Goal: Find contact information: Obtain details needed to contact an individual or organization

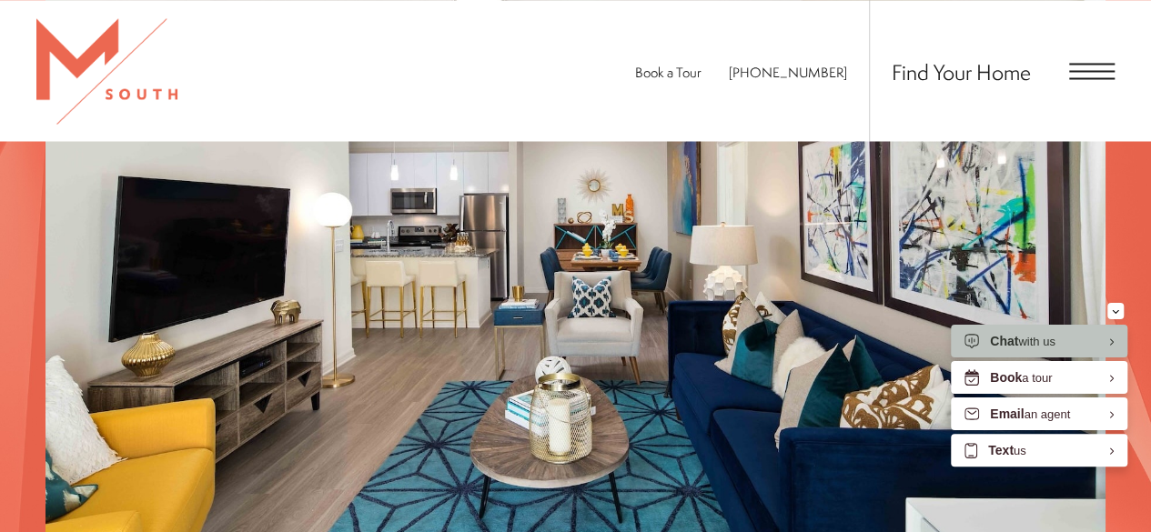
scroll to position [1710, 0]
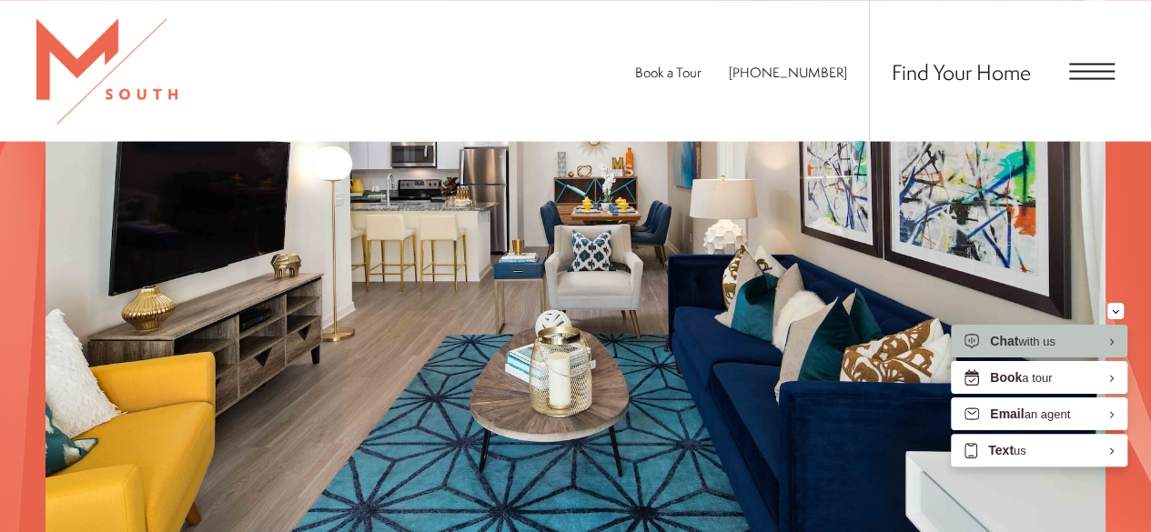
click at [1072, 70] on span "Open Menu" at bounding box center [1091, 71] width 45 height 2
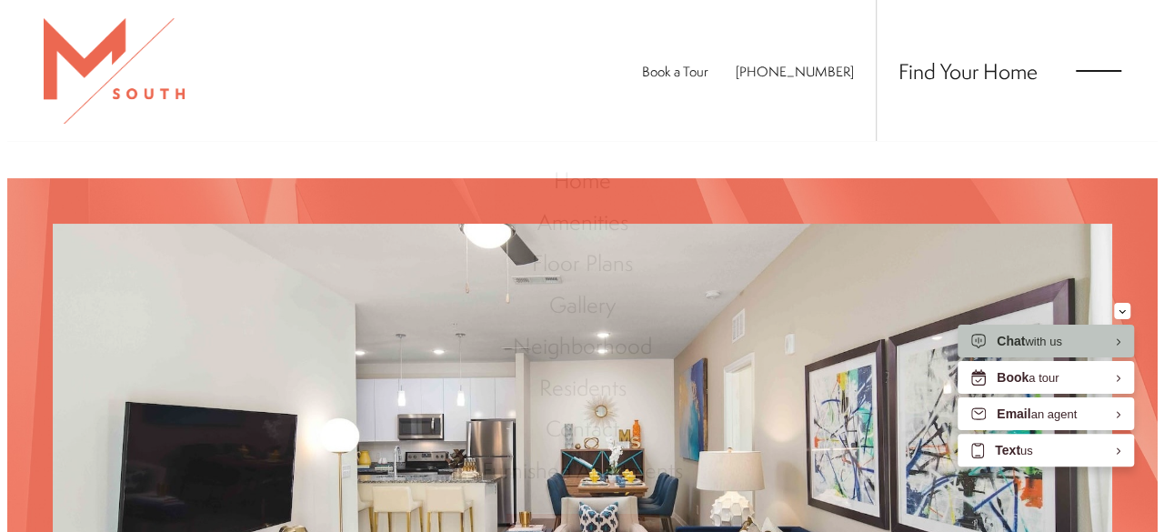
scroll to position [0, 0]
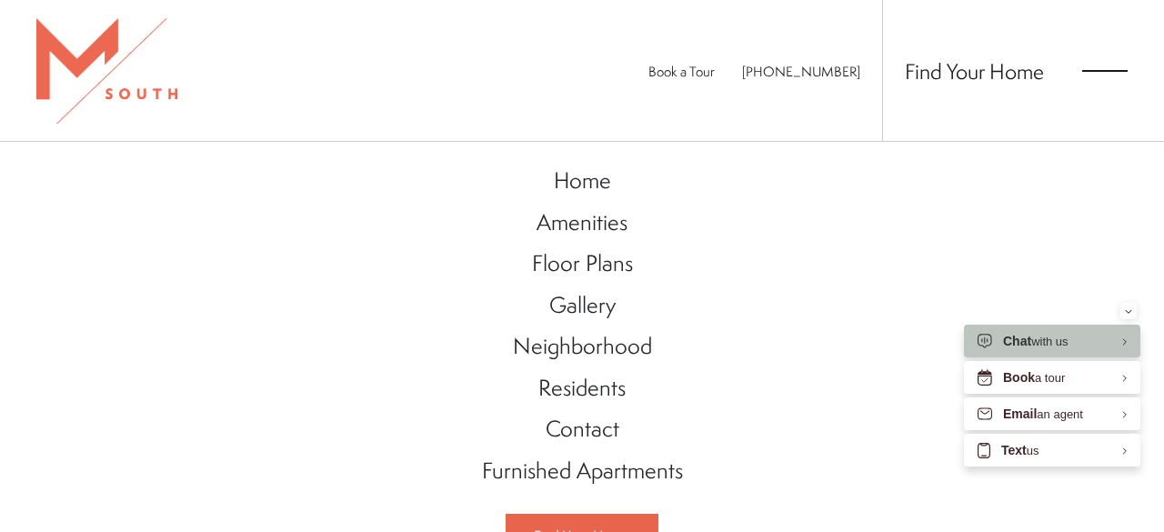
click at [1082, 70] on span "Open Menu" at bounding box center [1104, 71] width 45 height 2
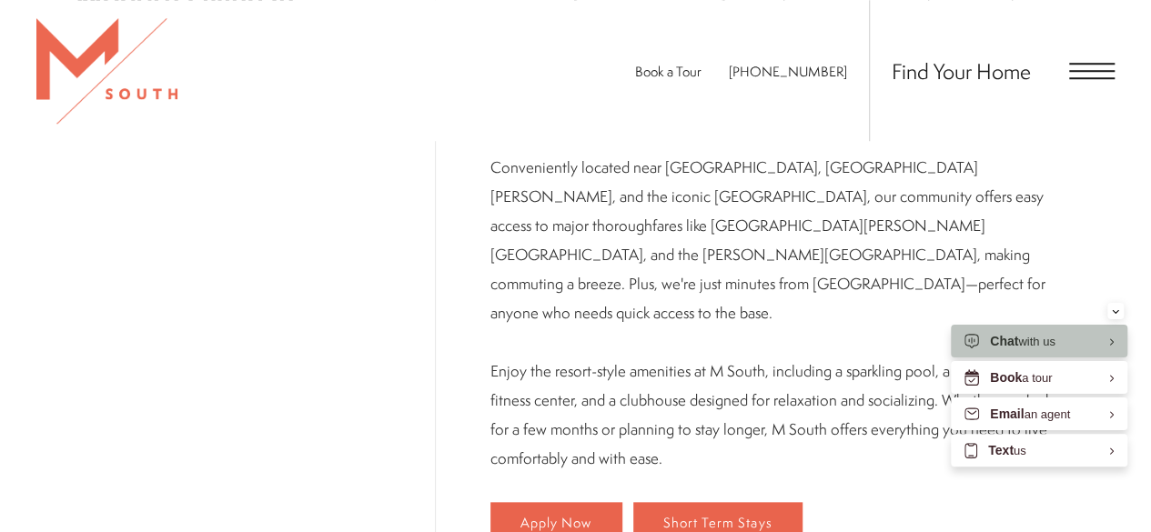
scroll to position [131, 0]
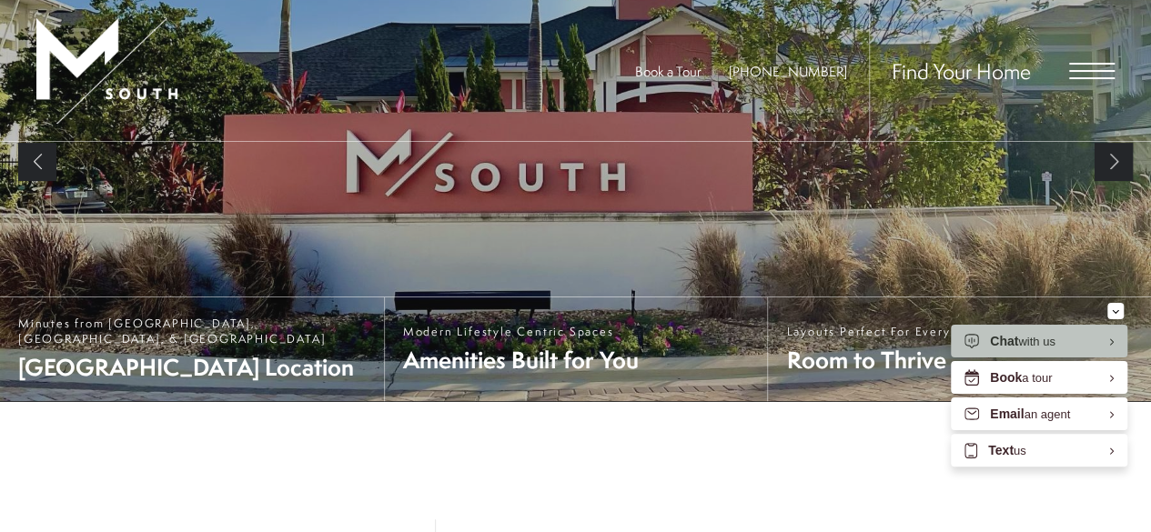
click at [1097, 73] on span "Open Menu" at bounding box center [1091, 71] width 45 height 16
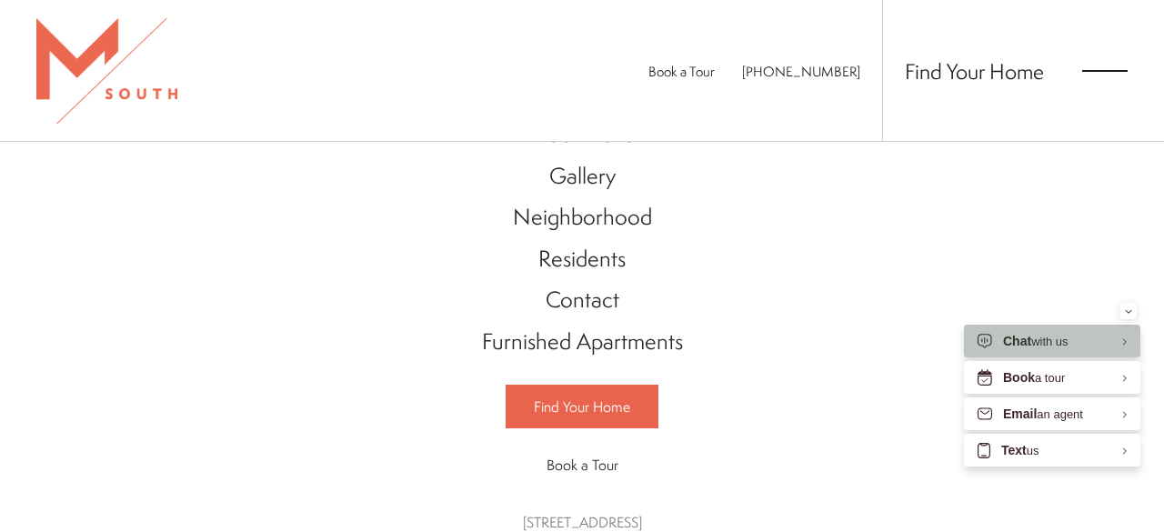
scroll to position [172, 0]
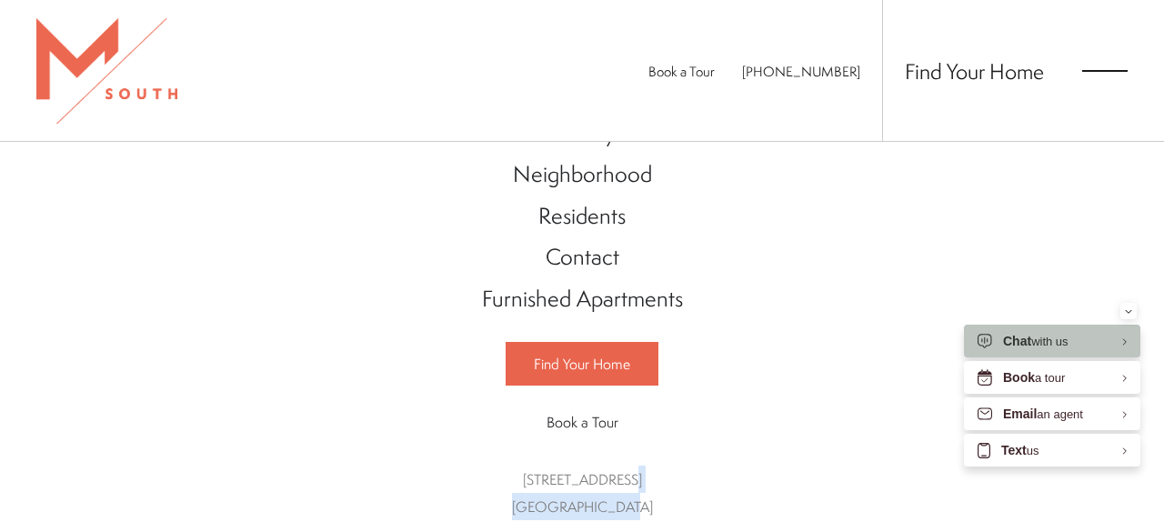
drag, startPoint x: 644, startPoint y: 495, endPoint x: 576, endPoint y: 9, distance: 490.5
click at [512, 474] on div "[STREET_ADDRESS]" at bounding box center [582, 493] width 141 height 55
copy link "[STREET_ADDRESS]"
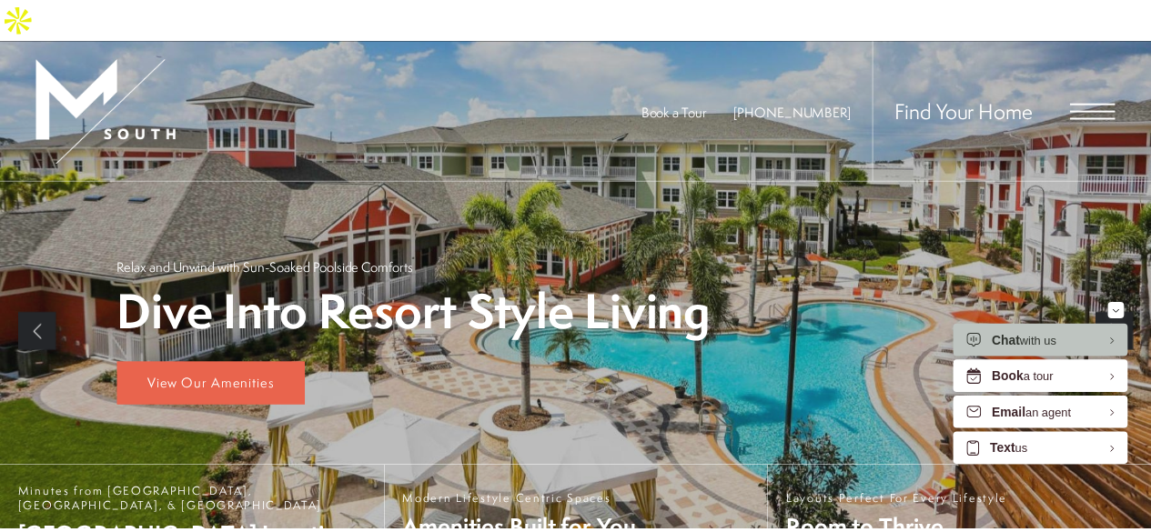
scroll to position [131, 0]
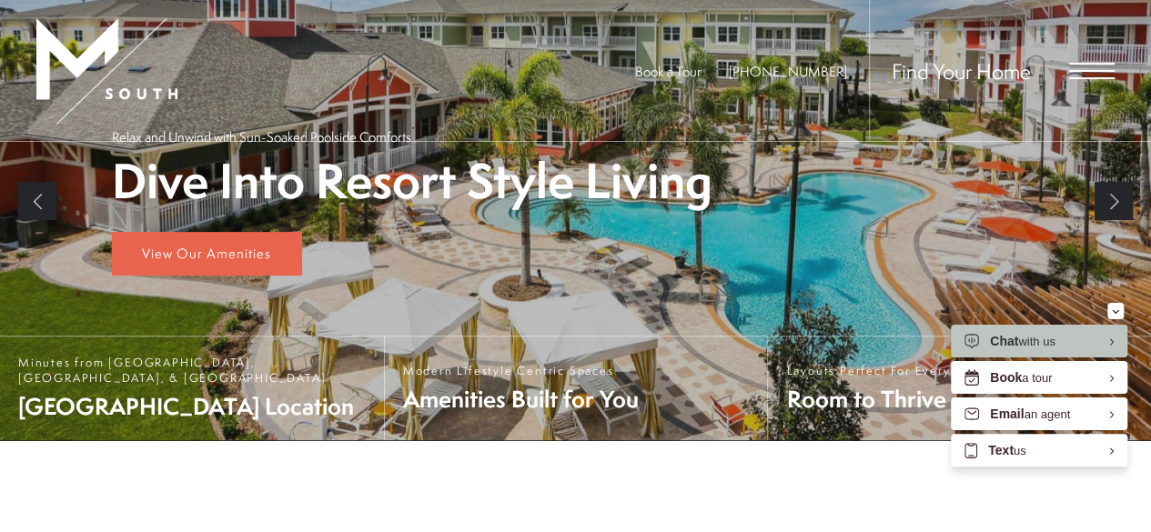
drag, startPoint x: 755, startPoint y: 76, endPoint x: 768, endPoint y: 70, distance: 13.9
click at [768, 70] on ul "Book a Tour [PHONE_NUMBER]" at bounding box center [752, 70] width 234 height 141
click at [783, 70] on span "[PHONE_NUMBER]" at bounding box center [788, 71] width 118 height 19
drag, startPoint x: 760, startPoint y: 69, endPoint x: 810, endPoint y: 228, distance: 167.1
click at [851, 74] on ul "Book a Tour [PHONE_NUMBER]" at bounding box center [752, 70] width 234 height 141
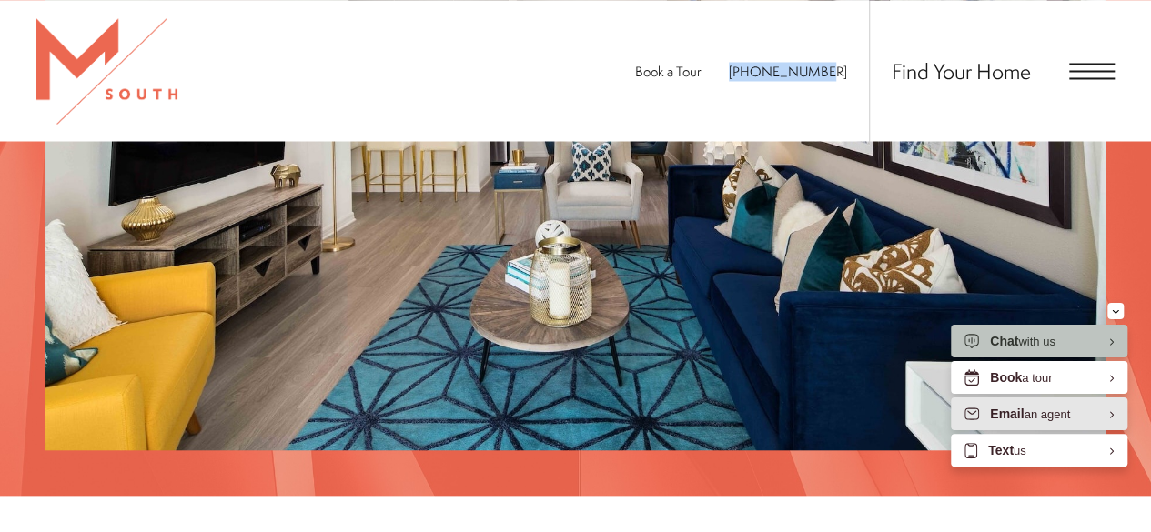
scroll to position [2405, 0]
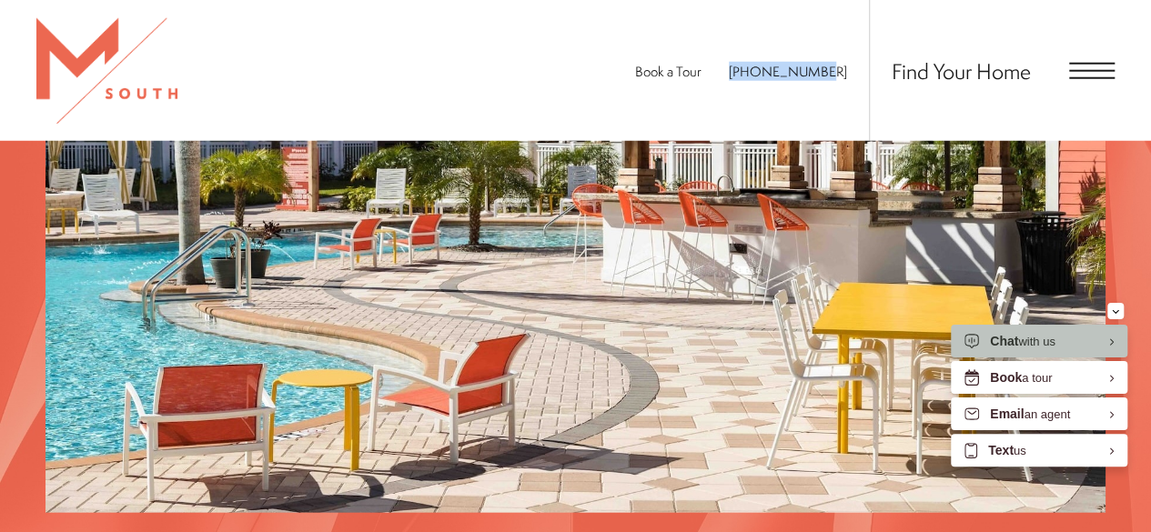
copy span "[PHONE_NUMBER]"
